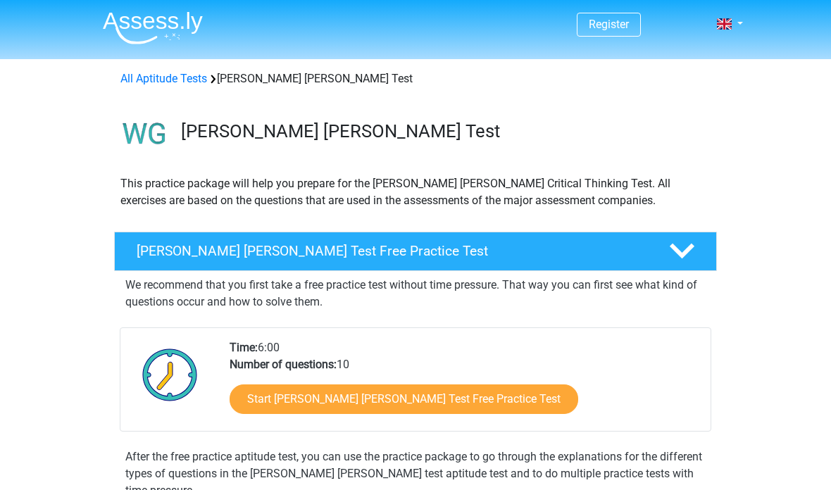
click at [688, 256] on icon at bounding box center [681, 251] width 25 height 25
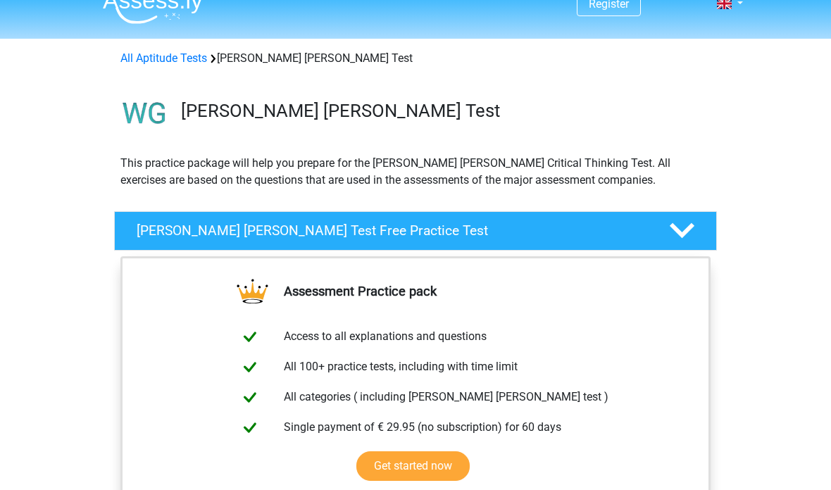
click at [734, 228] on div "Watson Glaser Test Free Practice Test We recommend that you first take a free p…" at bounding box center [415, 231] width 657 height 51
click at [684, 244] on div "Watson Glaser Test Free Practice Test" at bounding box center [415, 231] width 602 height 39
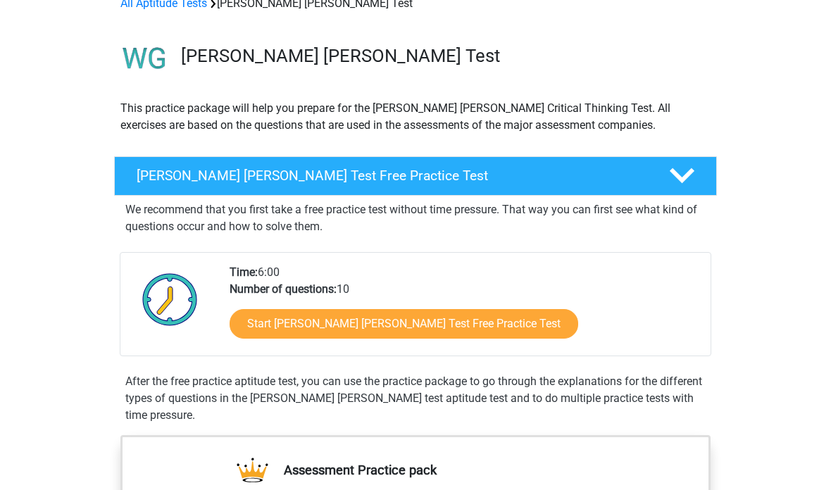
scroll to position [75, 0]
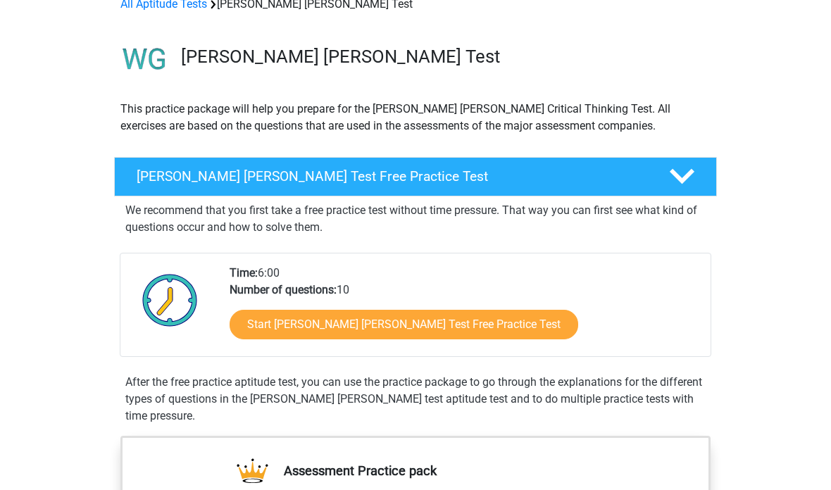
click at [423, 330] on link "Start Watson Glaser Test Free Practice Test" at bounding box center [403, 325] width 348 height 30
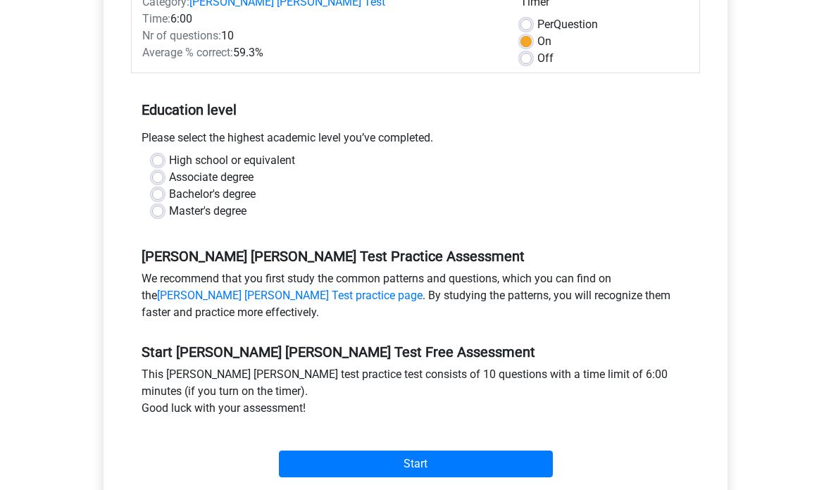
scroll to position [182, 0]
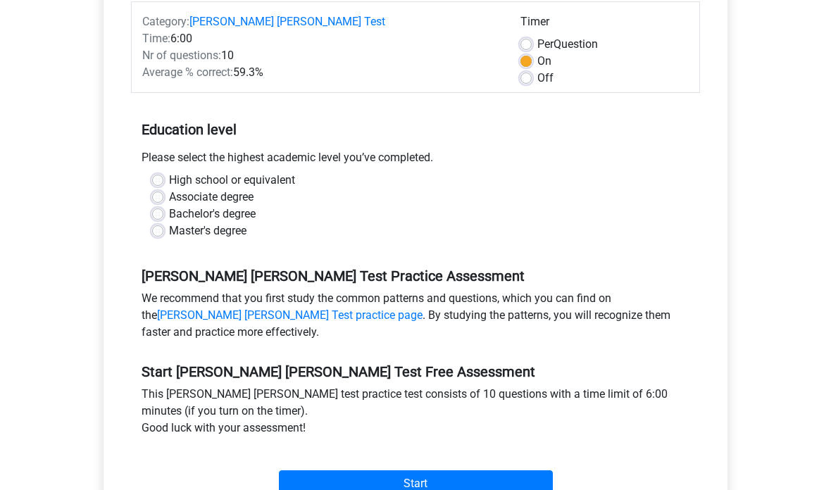
click at [453, 471] on input "Start" at bounding box center [416, 484] width 274 height 27
click at [169, 206] on label "Bachelor's degree" at bounding box center [212, 214] width 87 height 17
click at [161, 206] on input "Bachelor's degree" at bounding box center [157, 213] width 11 height 14
radio input "true"
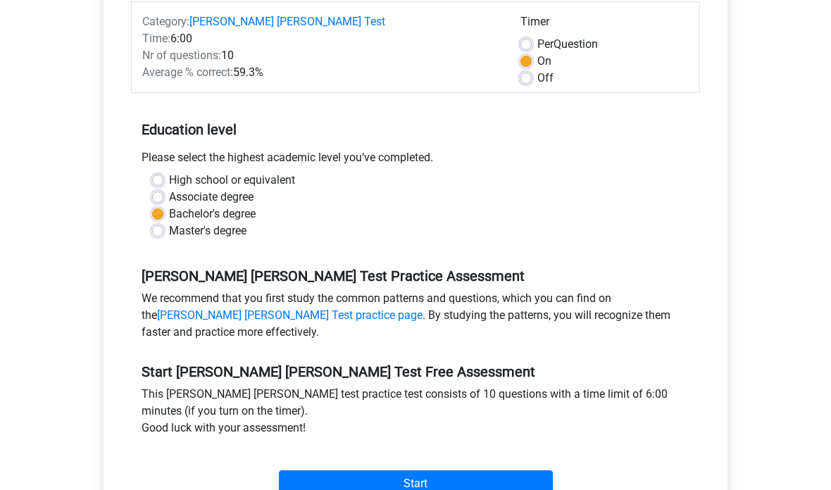
click at [438, 472] on input "Start" at bounding box center [416, 483] width 274 height 27
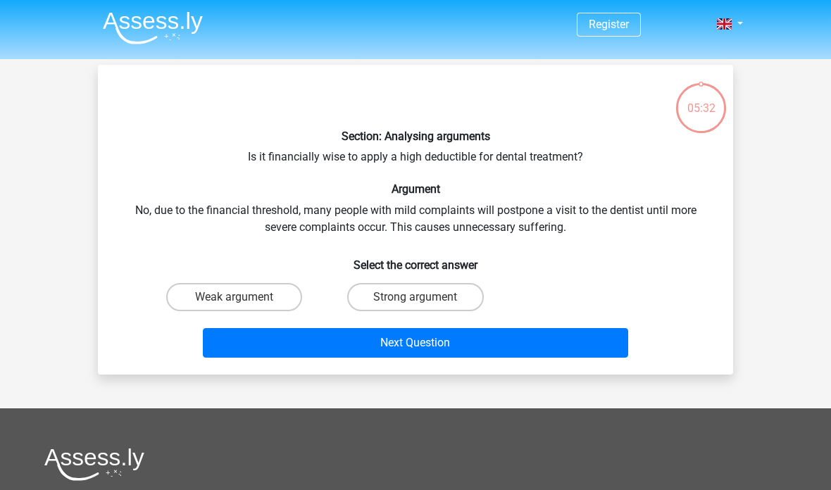
click at [424, 296] on label "Strong argument" at bounding box center [415, 297] width 136 height 28
click at [424, 297] on input "Strong argument" at bounding box center [419, 301] width 9 height 9
radio input "true"
click at [435, 341] on button "Next Question" at bounding box center [416, 343] width 426 height 30
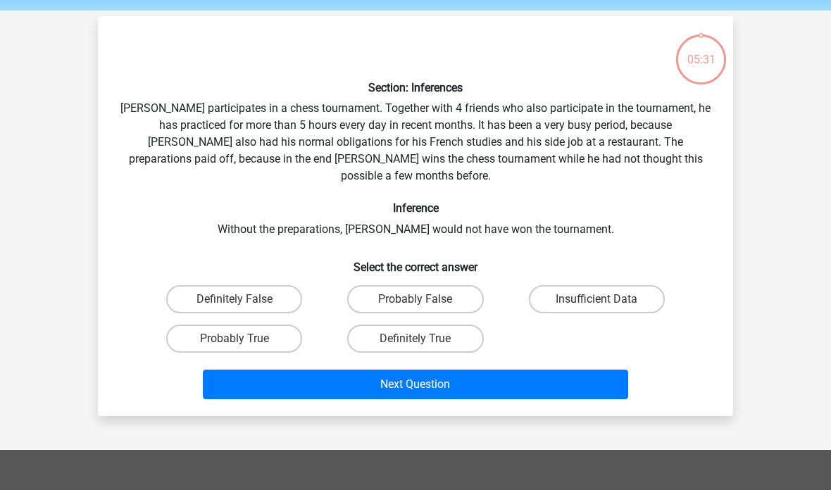
scroll to position [65, 0]
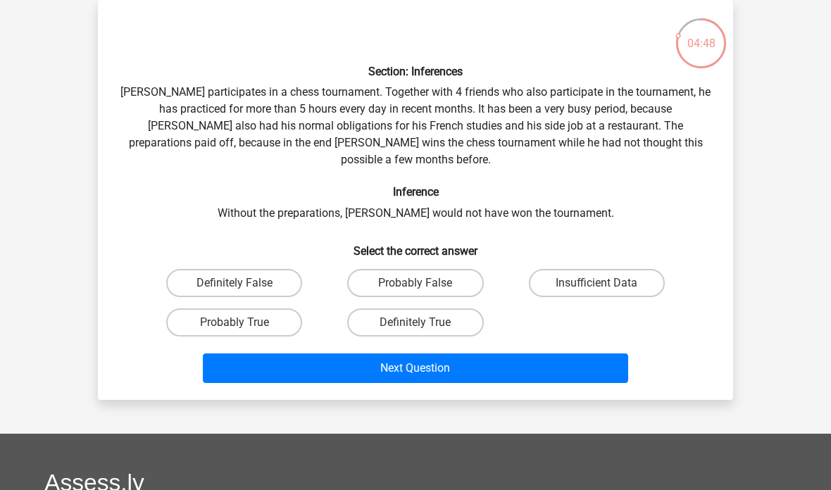
click at [260, 308] on label "Probably True" at bounding box center [234, 322] width 136 height 28
click at [244, 322] on input "Probably True" at bounding box center [238, 326] width 9 height 9
radio input "true"
click at [459, 353] on button "Next Question" at bounding box center [416, 368] width 426 height 30
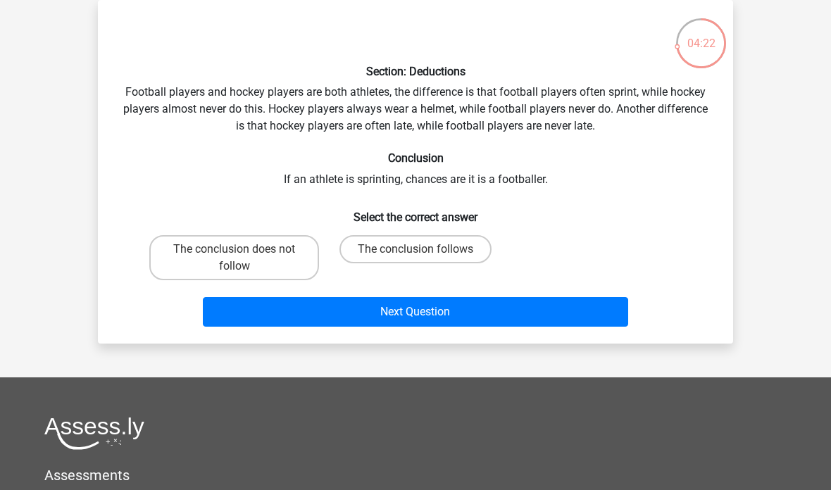
click at [448, 251] on label "The conclusion follows" at bounding box center [415, 249] width 152 height 28
click at [424, 251] on input "The conclusion follows" at bounding box center [419, 253] width 9 height 9
radio input "true"
click at [487, 312] on button "Next Question" at bounding box center [416, 312] width 426 height 30
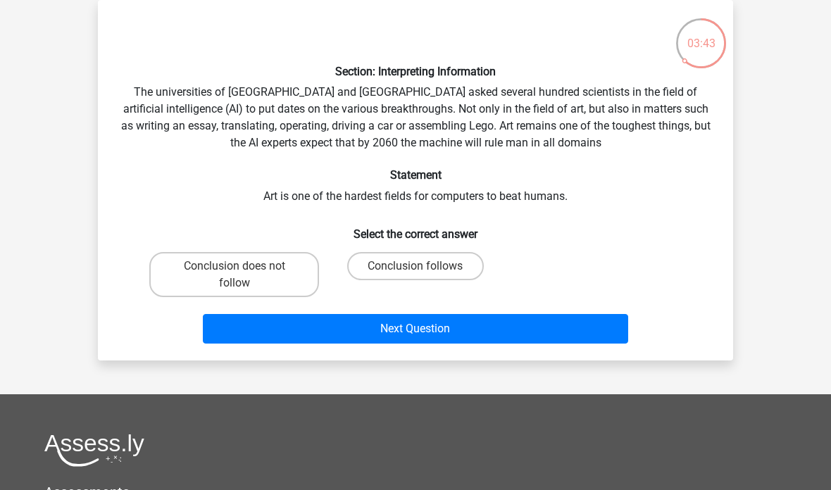
click at [428, 267] on label "Conclusion follows" at bounding box center [415, 266] width 136 height 28
click at [424, 267] on input "Conclusion follows" at bounding box center [419, 270] width 9 height 9
radio input "true"
click at [476, 334] on button "Next Question" at bounding box center [416, 329] width 426 height 30
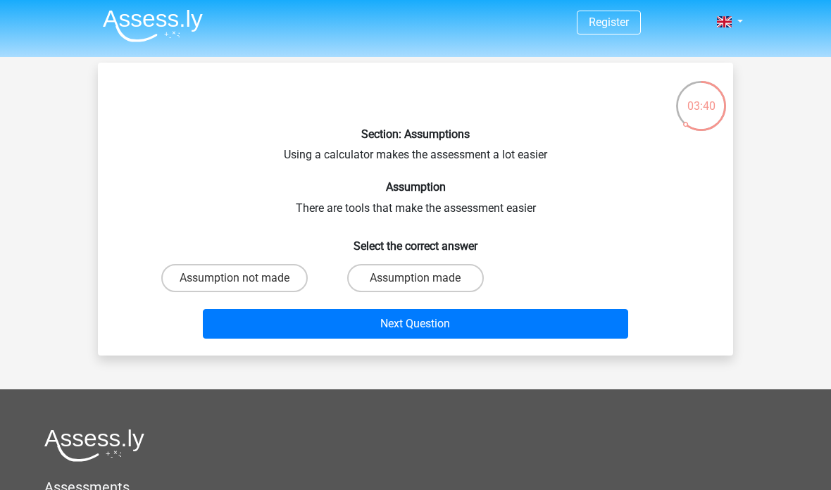
scroll to position [16, 0]
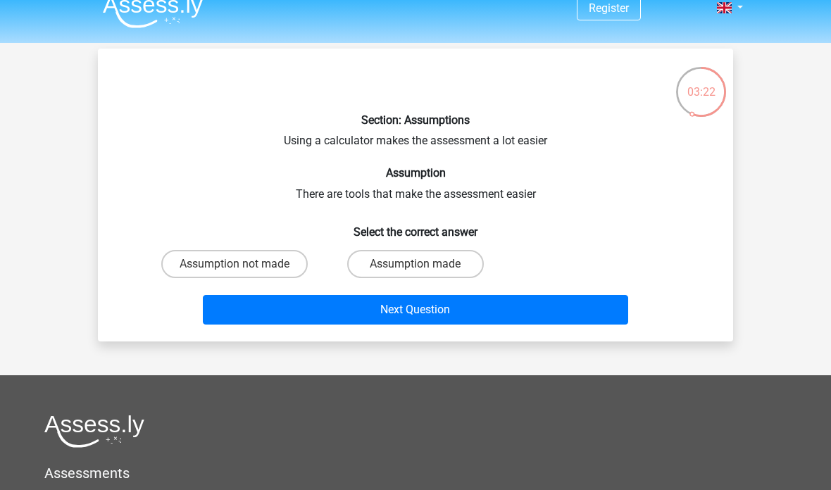
click at [287, 267] on label "Assumption not made" at bounding box center [234, 264] width 146 height 28
click at [244, 267] on input "Assumption not made" at bounding box center [238, 268] width 9 height 9
radio input "true"
click at [441, 323] on button "Next Question" at bounding box center [416, 310] width 426 height 30
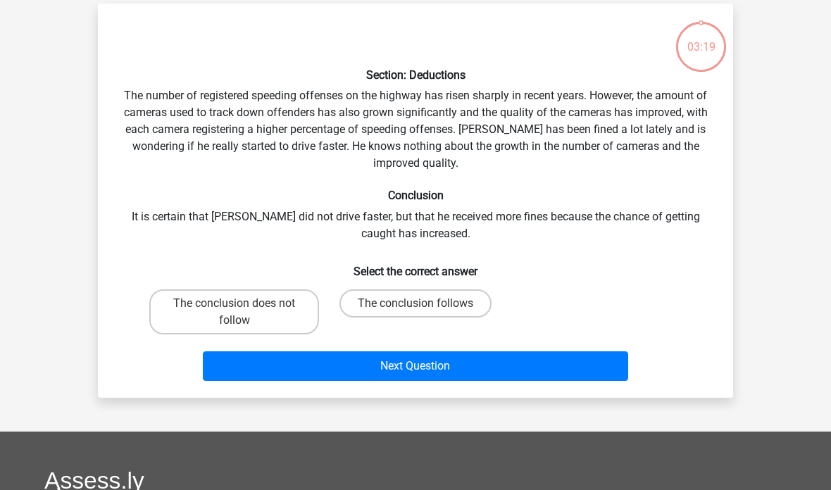
scroll to position [65, 0]
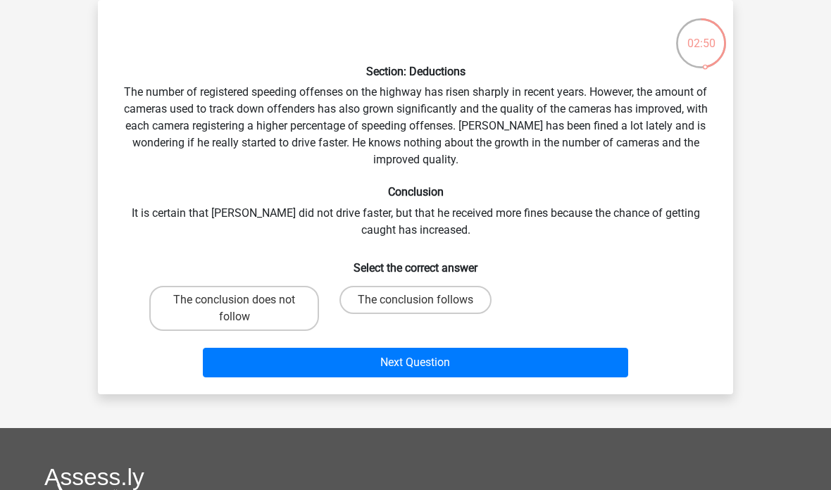
click at [207, 311] on label "The conclusion does not follow" at bounding box center [234, 308] width 170 height 45
click at [234, 309] on input "The conclusion does not follow" at bounding box center [238, 304] width 9 height 9
radio input "true"
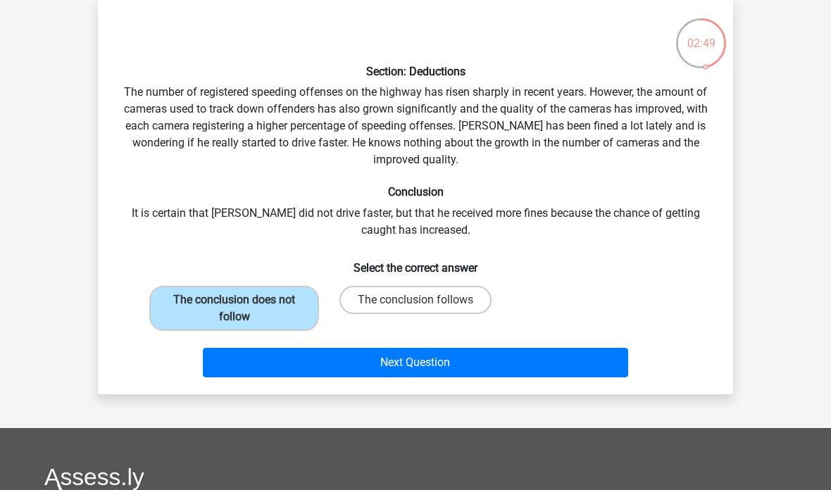
click at [428, 368] on button "Next Question" at bounding box center [416, 363] width 426 height 30
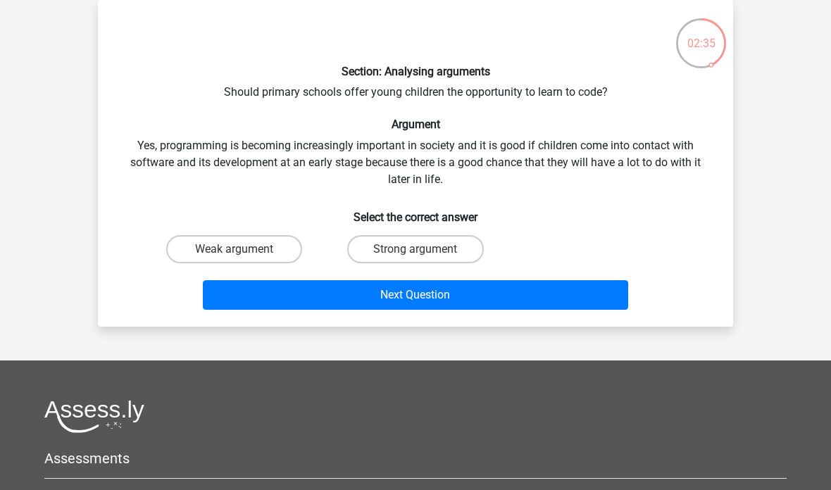
click at [419, 249] on input "Strong argument" at bounding box center [419, 253] width 9 height 9
radio input "true"
click at [473, 295] on button "Next Question" at bounding box center [416, 295] width 426 height 30
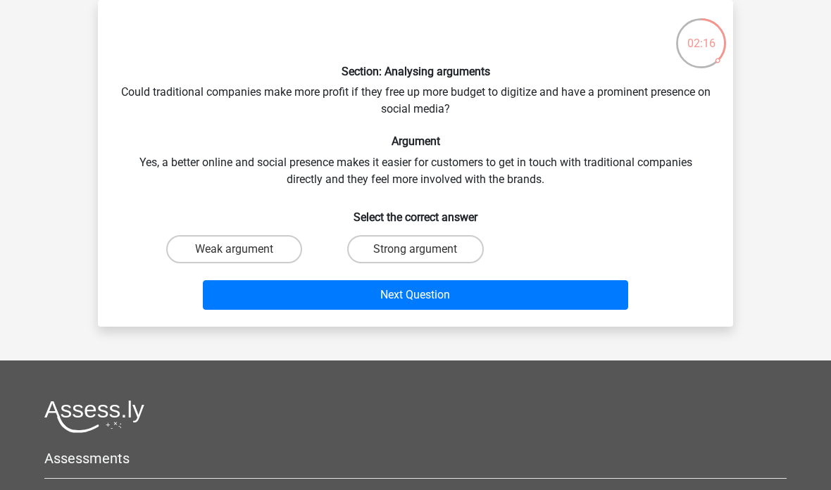
click at [422, 251] on input "Strong argument" at bounding box center [419, 253] width 9 height 9
radio input "true"
click at [448, 292] on button "Next Question" at bounding box center [416, 295] width 426 height 30
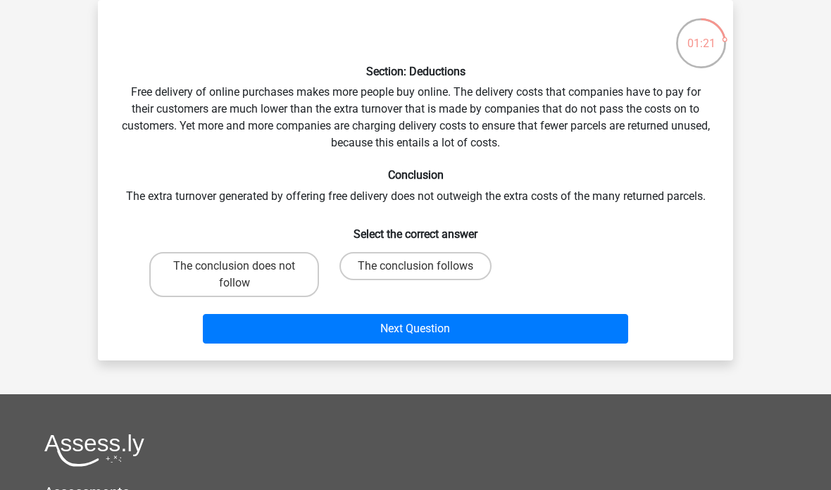
click at [264, 273] on label "The conclusion does not follow" at bounding box center [234, 274] width 170 height 45
click at [244, 273] on input "The conclusion does not follow" at bounding box center [238, 270] width 9 height 9
radio input "true"
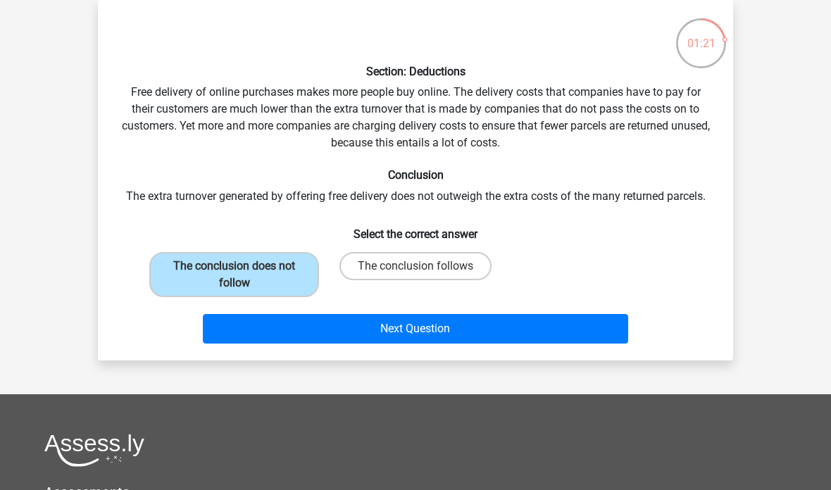
click at [405, 333] on button "Next Question" at bounding box center [416, 329] width 426 height 30
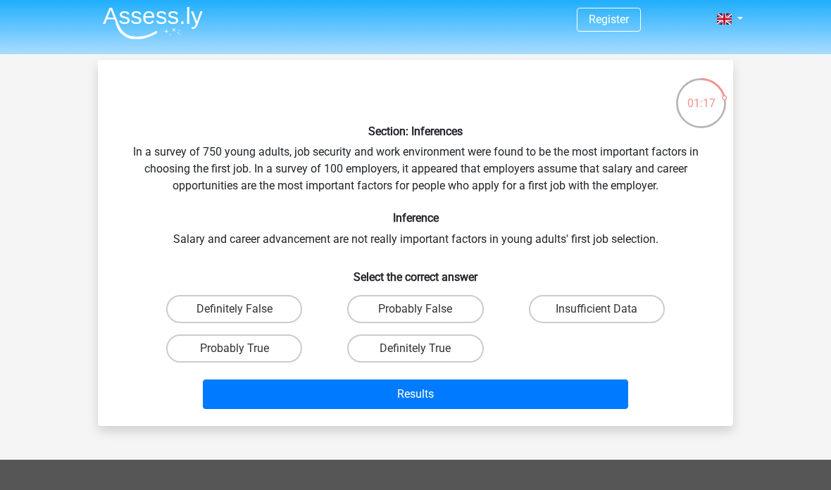
scroll to position [0, 0]
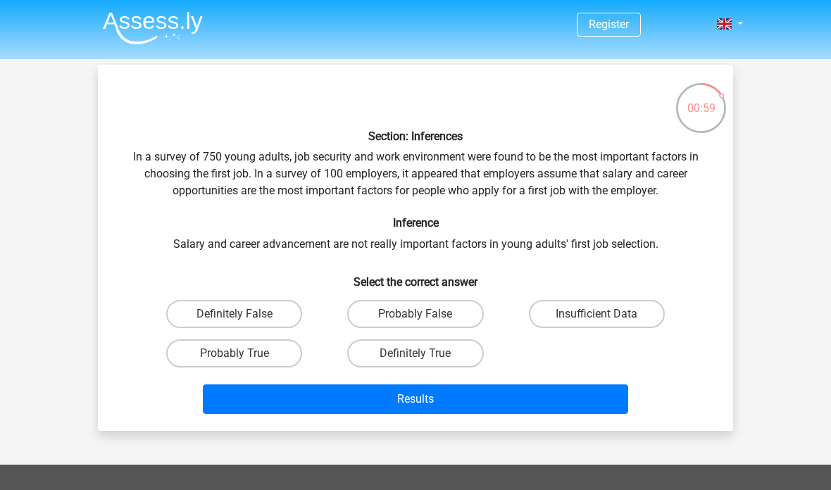
click at [601, 312] on label "Insufficient Data" at bounding box center [597, 314] width 136 height 28
click at [601, 314] on input "Insufficient Data" at bounding box center [600, 318] width 9 height 9
radio input "true"
click at [537, 395] on button "Results" at bounding box center [416, 399] width 426 height 30
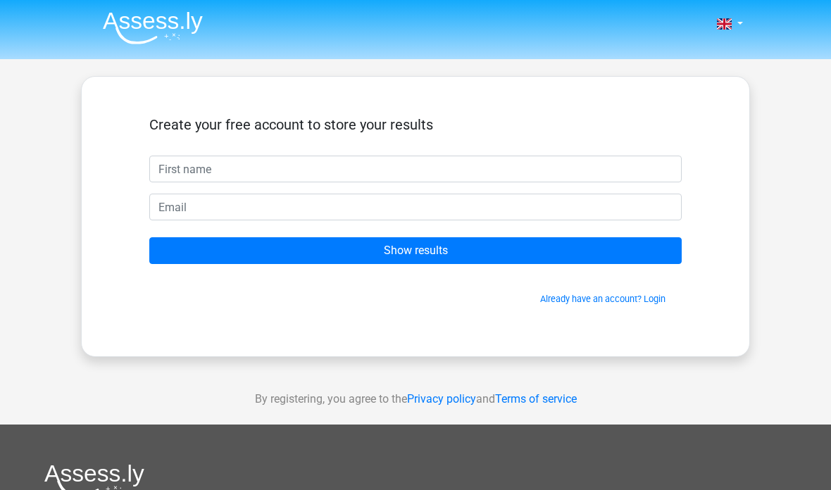
click at [533, 246] on input "Show results" at bounding box center [415, 250] width 532 height 27
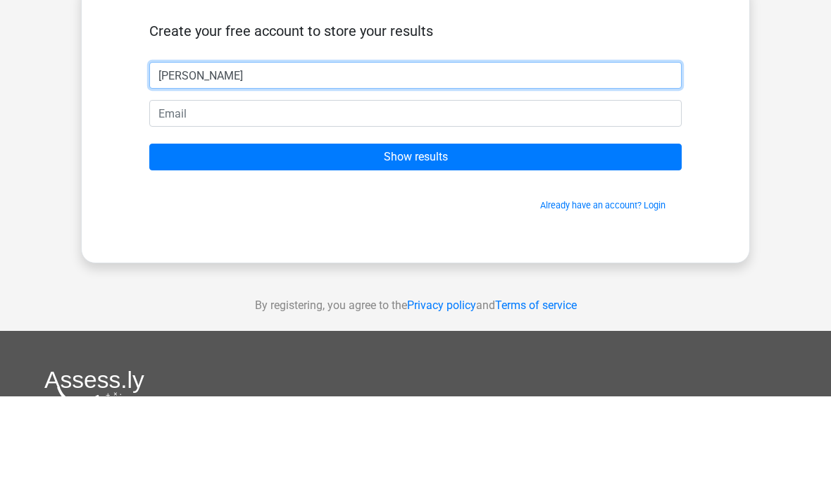
type input "John"
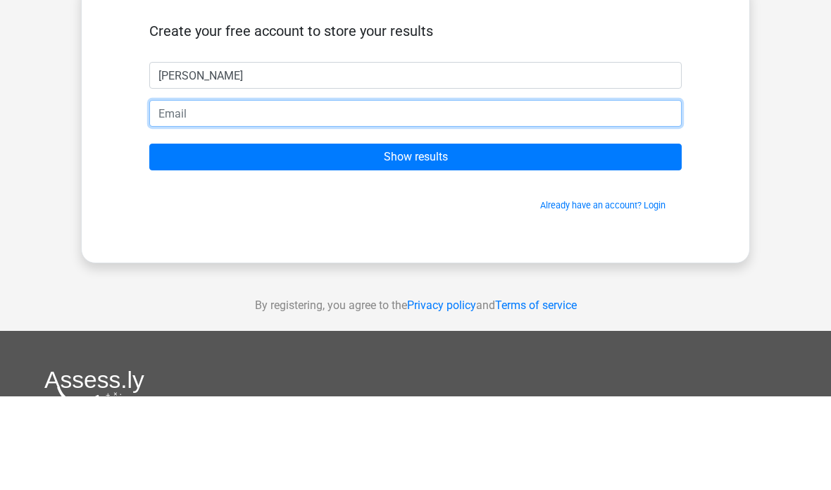
click at [545, 194] on input "email" at bounding box center [415, 207] width 532 height 27
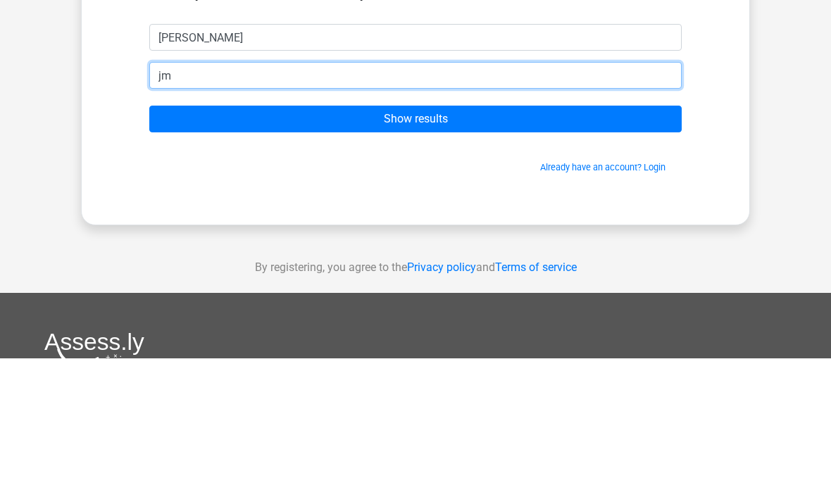
type input "jmaustin93@yahoo.com"
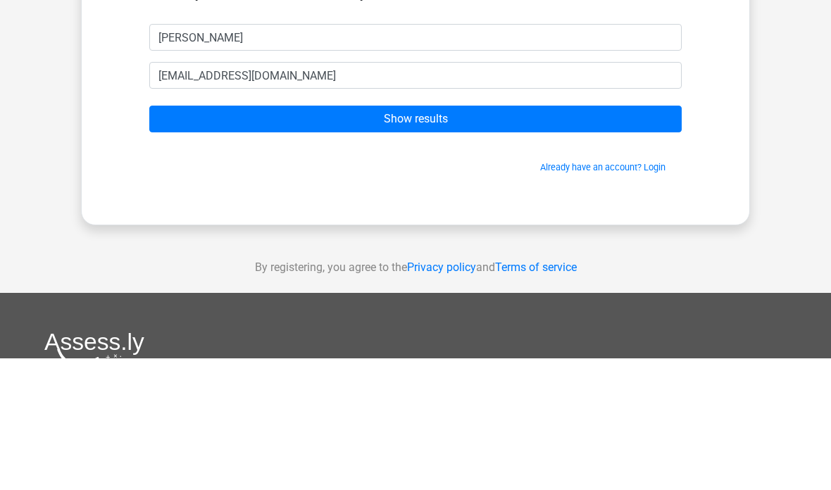
scroll to position [132, 0]
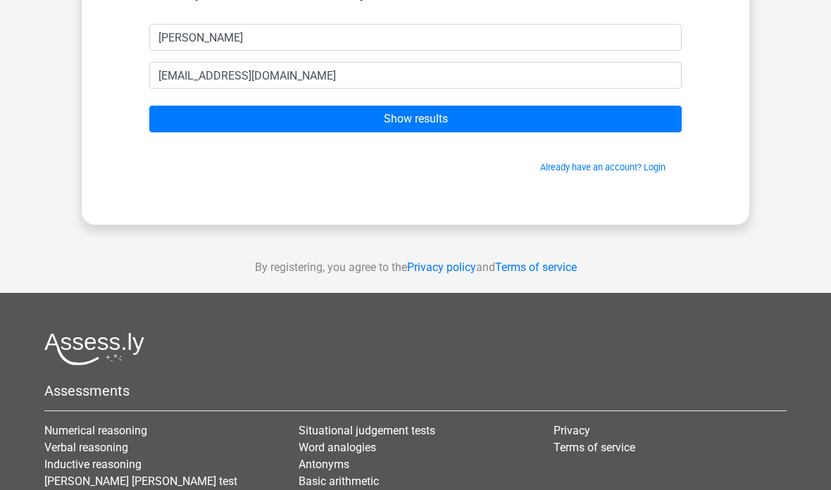
click at [479, 118] on input "Show results" at bounding box center [415, 119] width 532 height 27
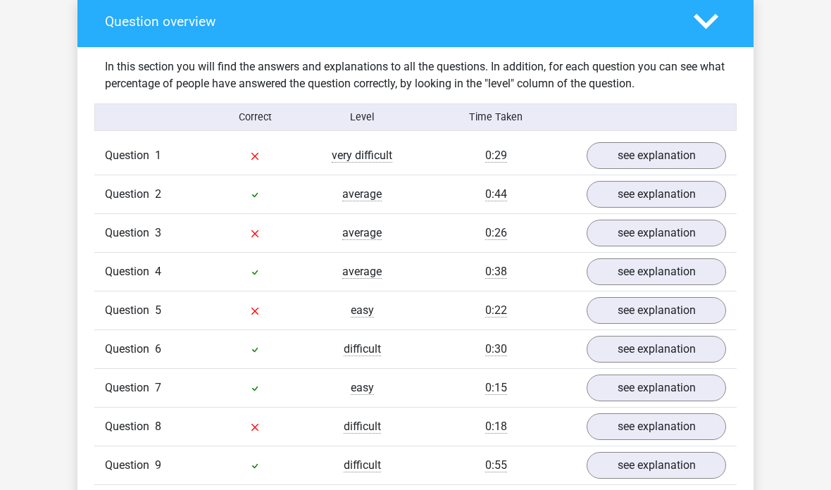
scroll to position [1042, 0]
click at [690, 141] on link "see explanation" at bounding box center [655, 154] width 139 height 27
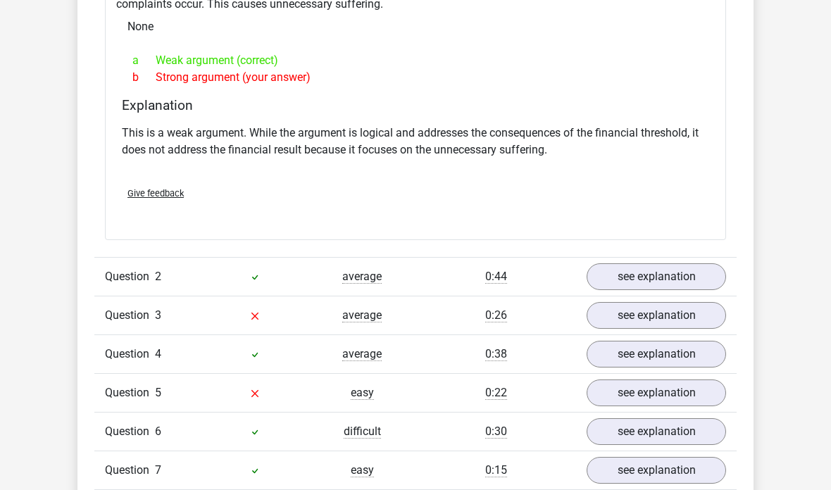
scroll to position [1339, 0]
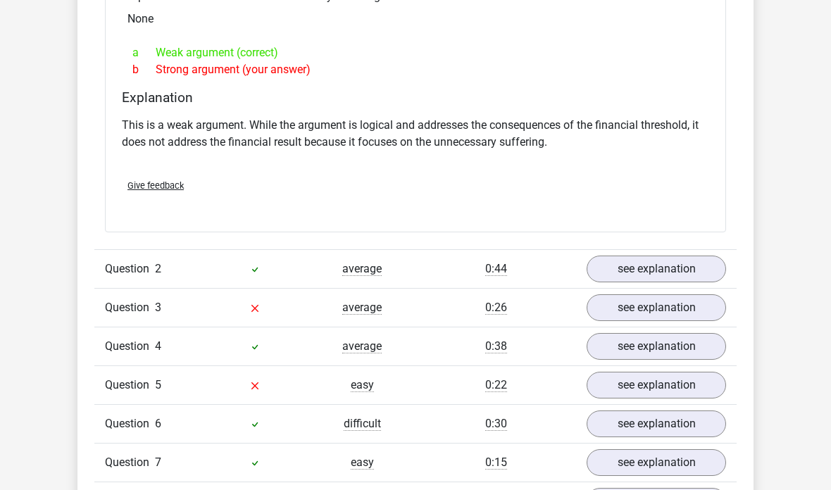
click at [682, 294] on link "see explanation" at bounding box center [655, 307] width 139 height 27
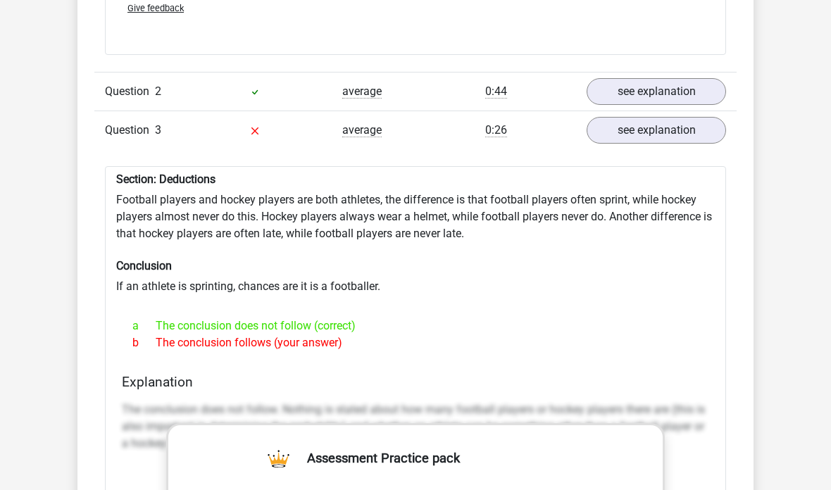
scroll to position [1519, 0]
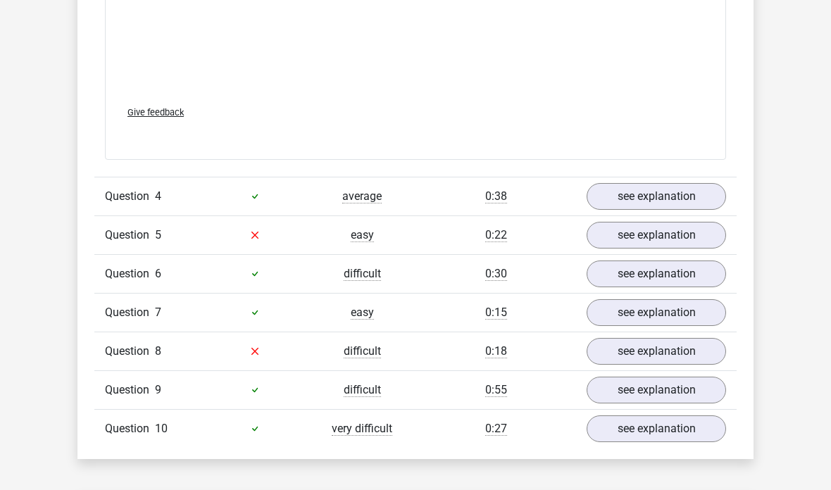
click at [696, 222] on link "see explanation" at bounding box center [655, 235] width 139 height 27
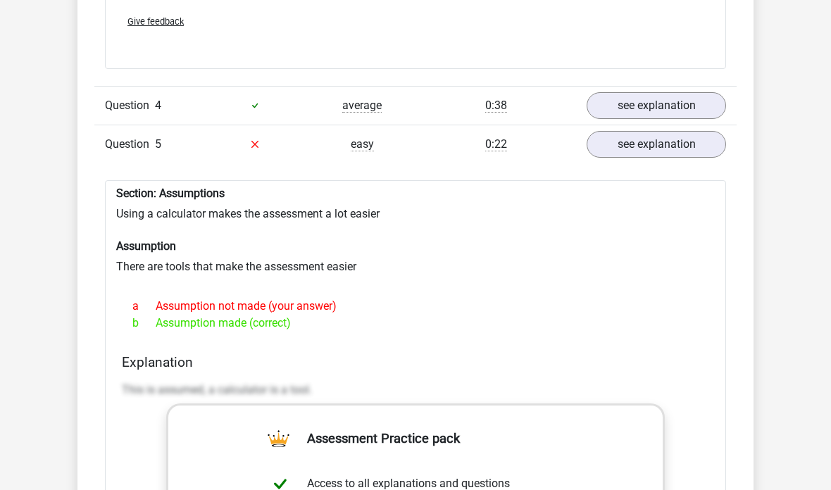
scroll to position [2331, 0]
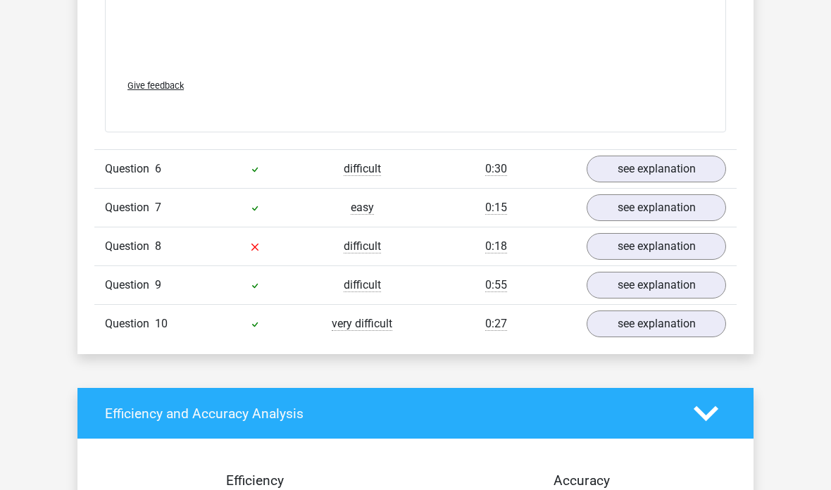
click at [694, 233] on link "see explanation" at bounding box center [655, 246] width 139 height 27
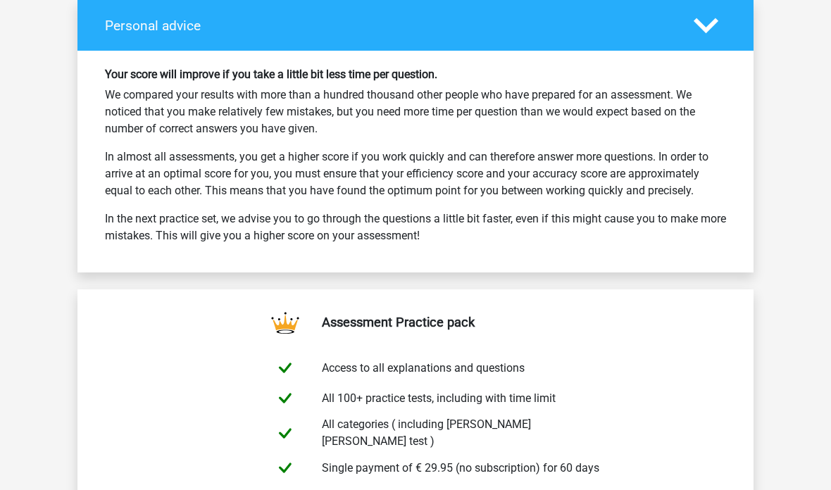
scroll to position [4340, 0]
